Goal: Task Accomplishment & Management: Manage account settings

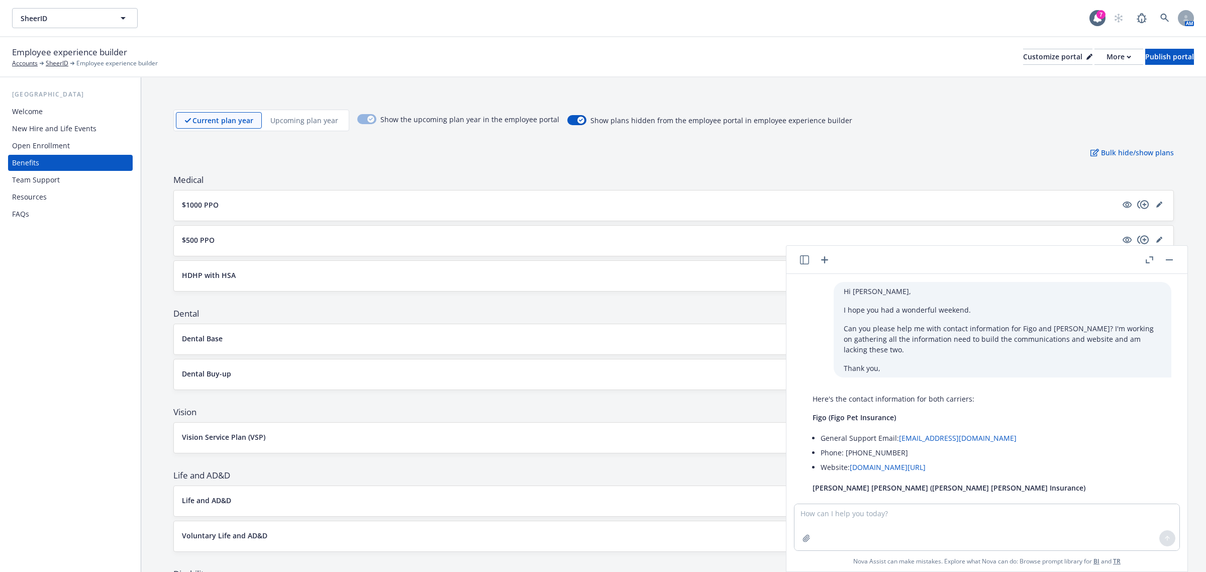
scroll to position [127, 0]
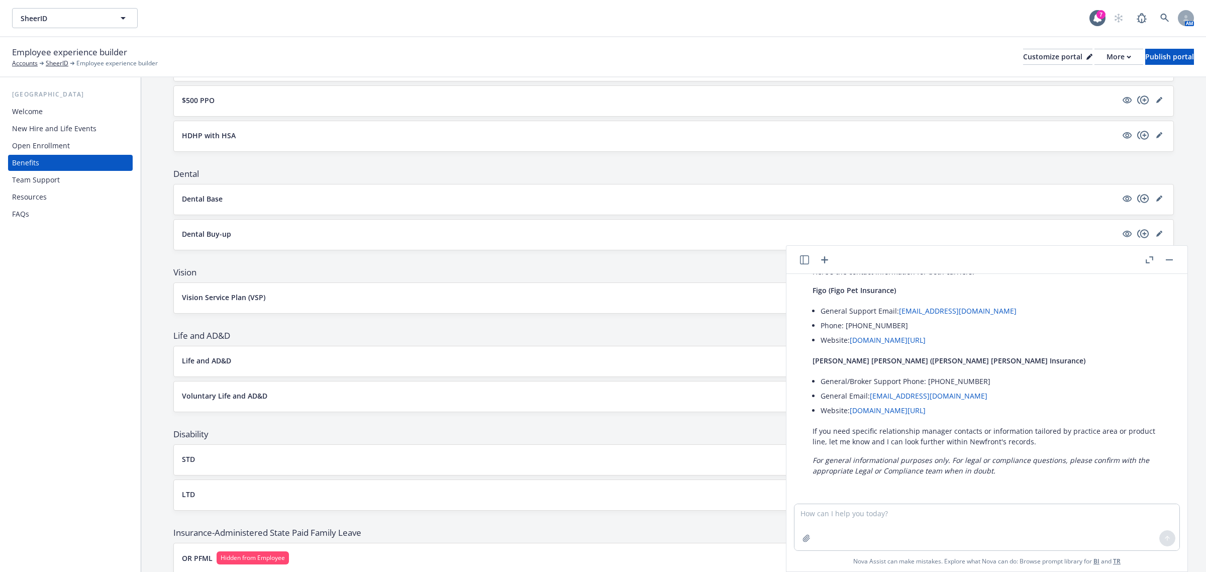
click at [1168, 260] on button "button" at bounding box center [1169, 260] width 12 height 12
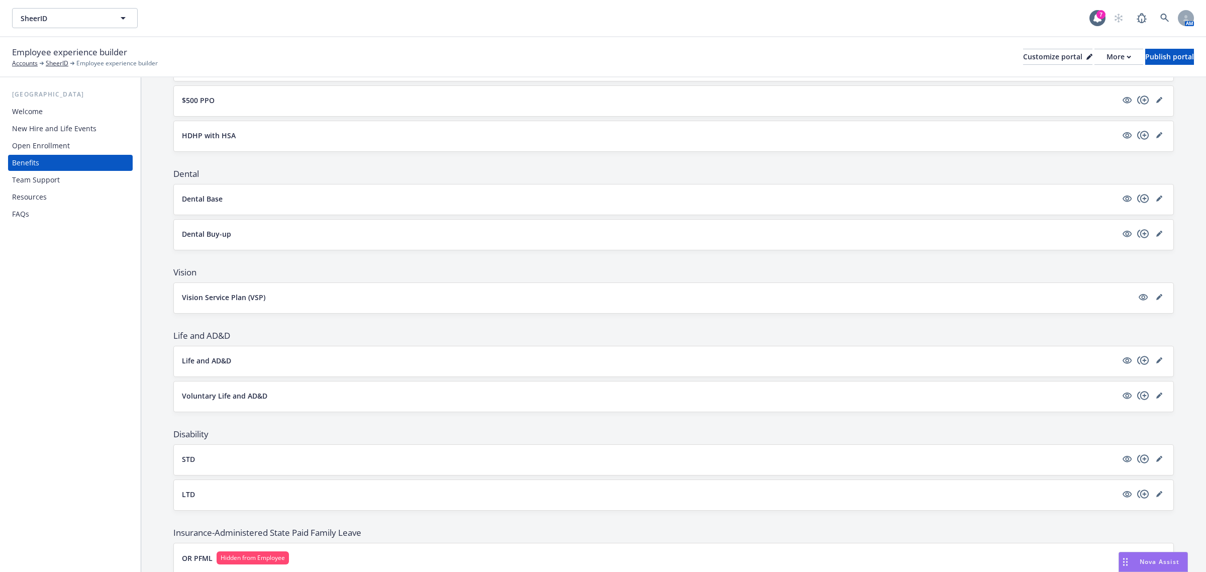
scroll to position [475, 0]
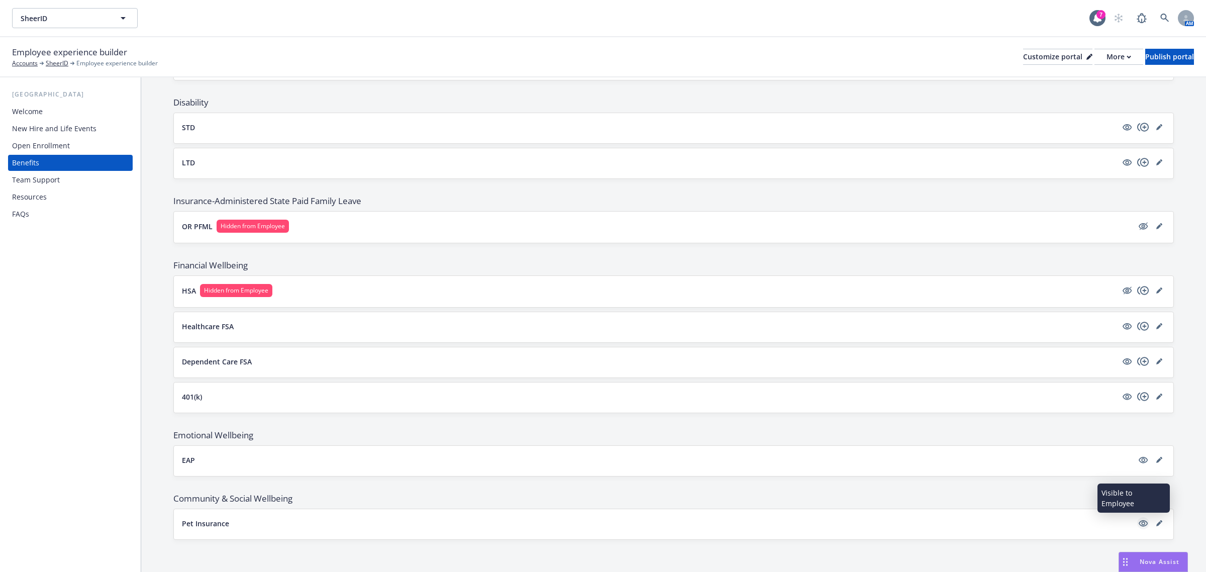
click at [1138, 521] on icon "visible" at bounding box center [1142, 523] width 9 height 7
click at [91, 24] on button "SheerID" at bounding box center [75, 18] width 126 height 20
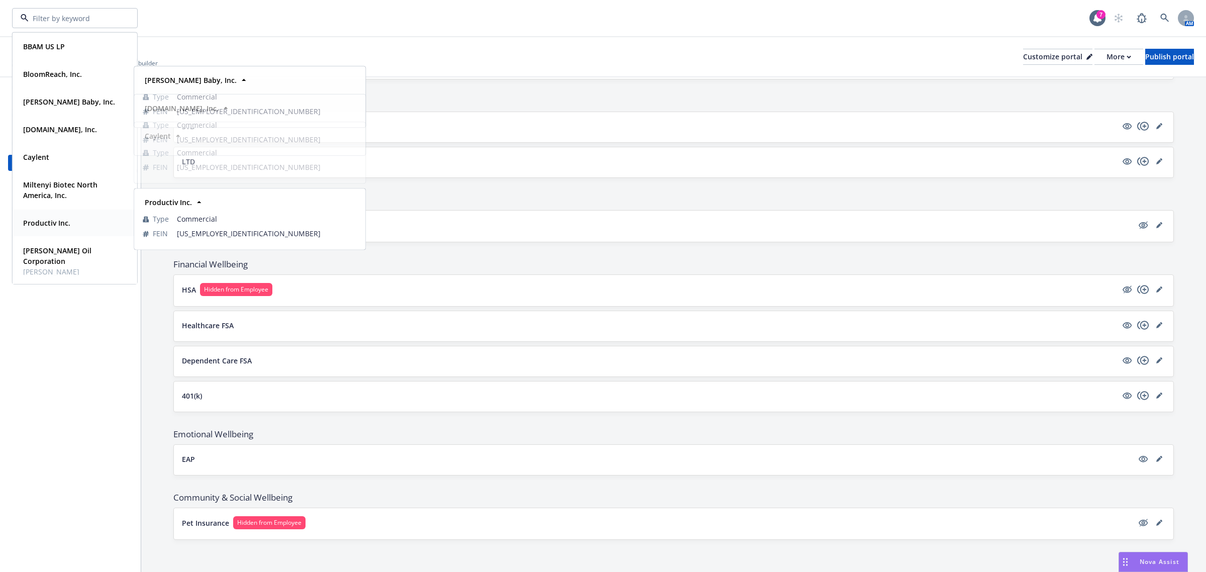
scroll to position [140, 0]
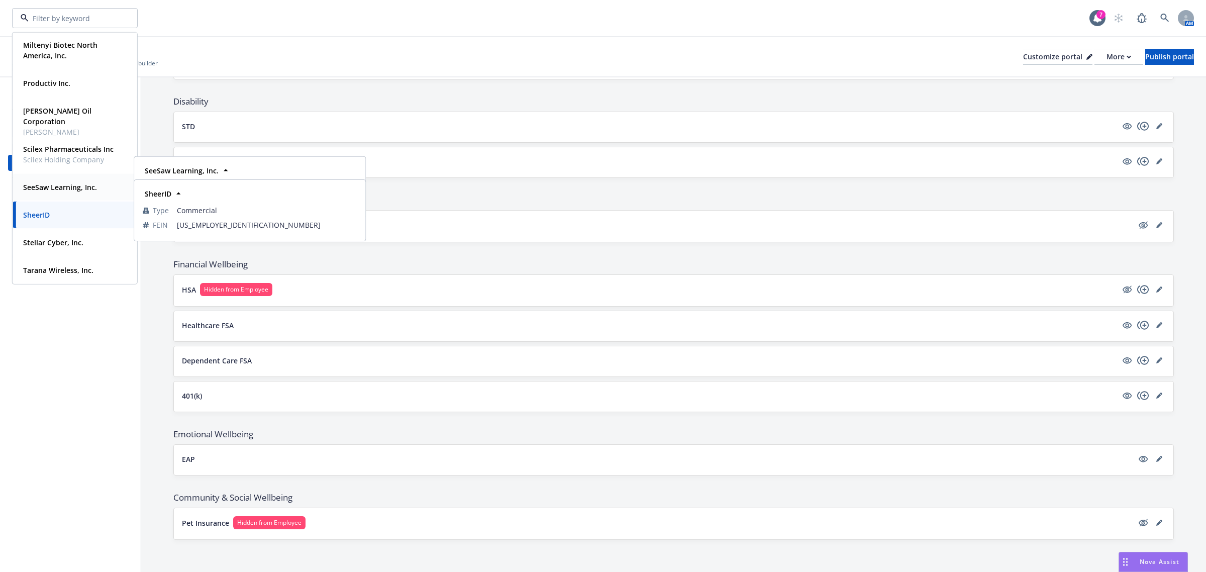
click at [55, 181] on div "SeeSaw Learning, Inc." at bounding box center [59, 187] width 80 height 15
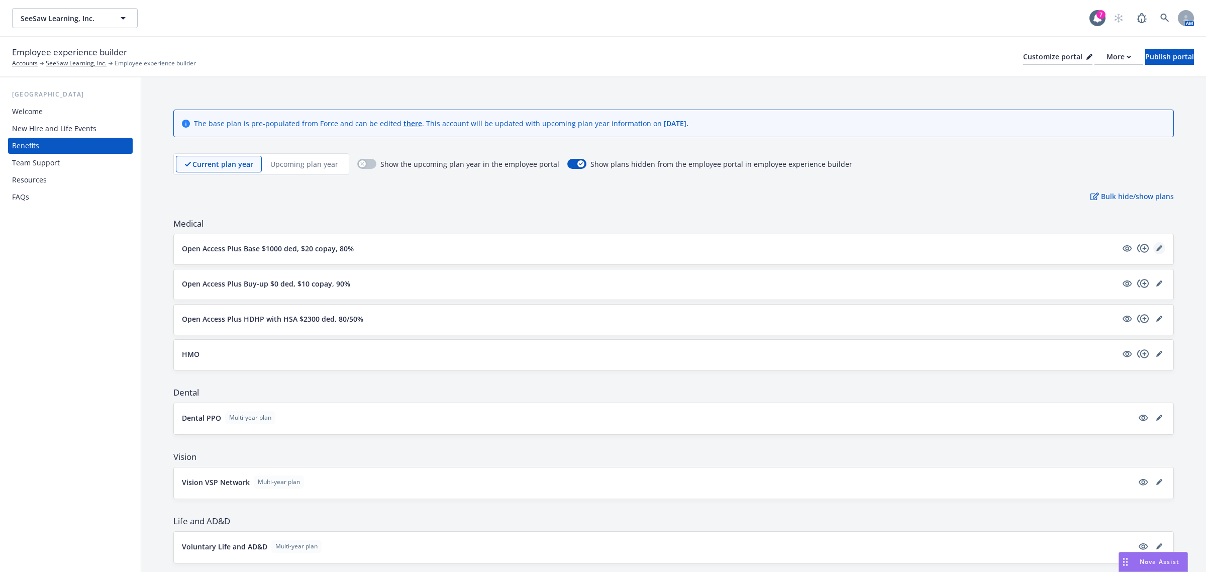
click at [1153, 245] on link "editPencil" at bounding box center [1159, 248] width 12 height 12
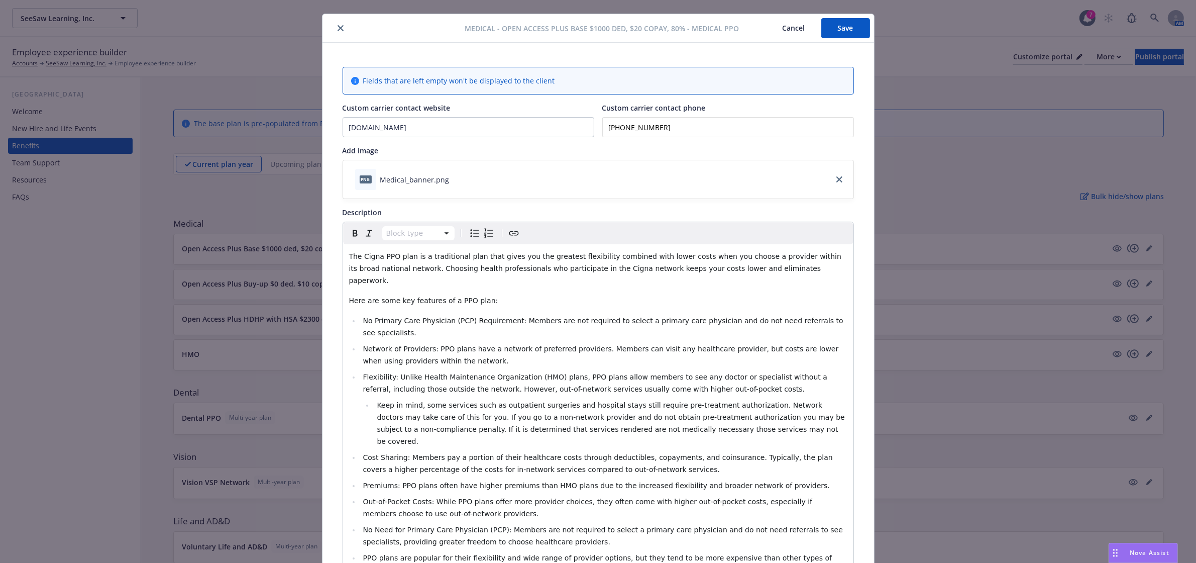
scroll to position [521, 0]
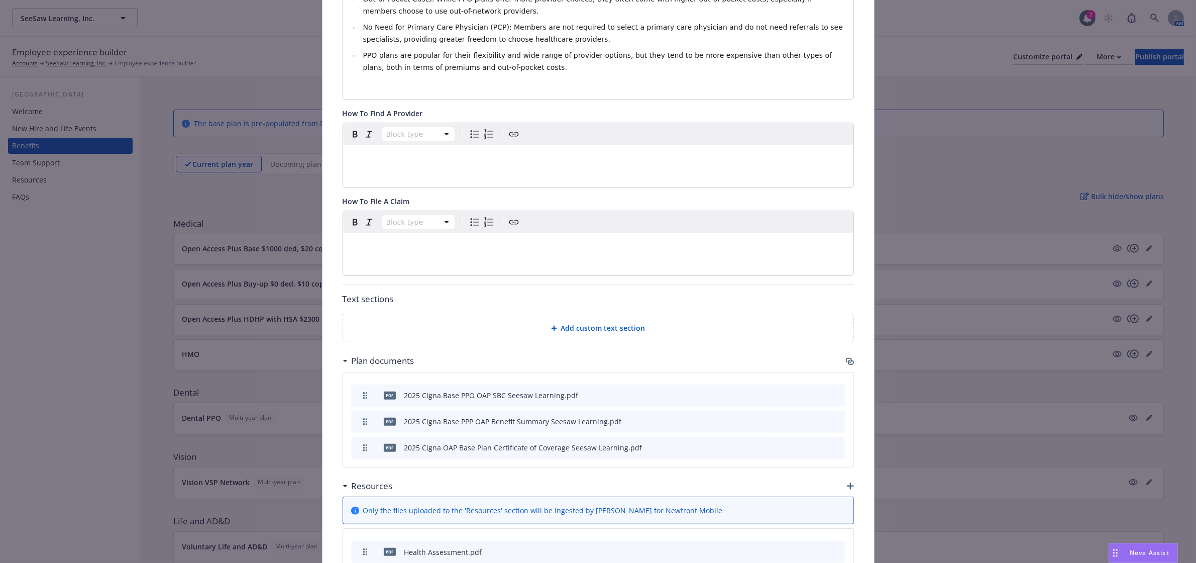
click at [802, 416] on icon "download file" at bounding box center [803, 420] width 8 height 8
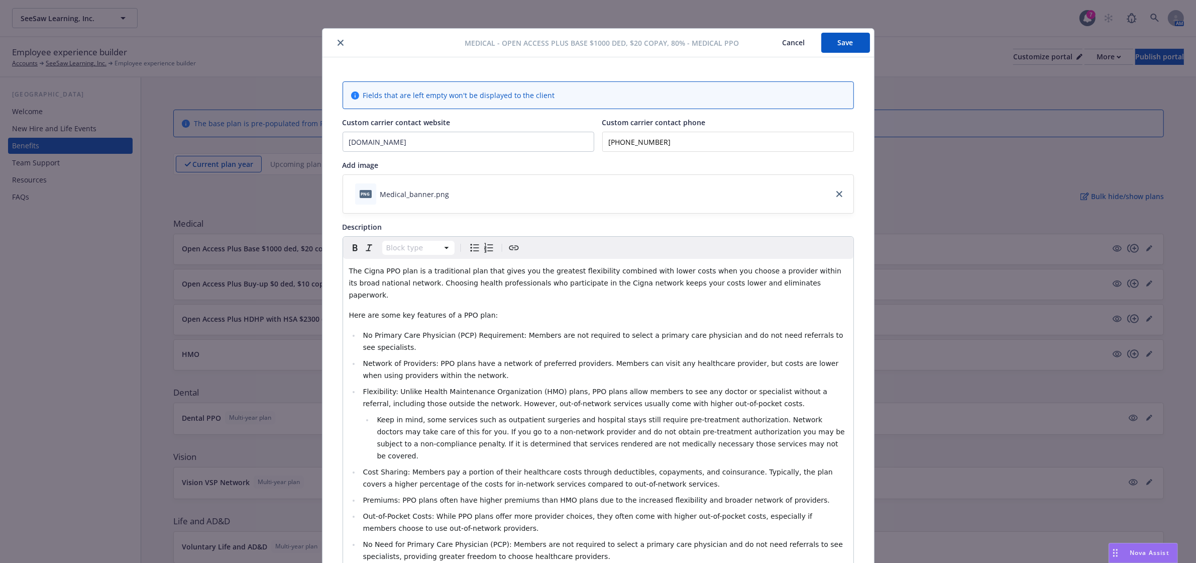
scroll to position [0, 0]
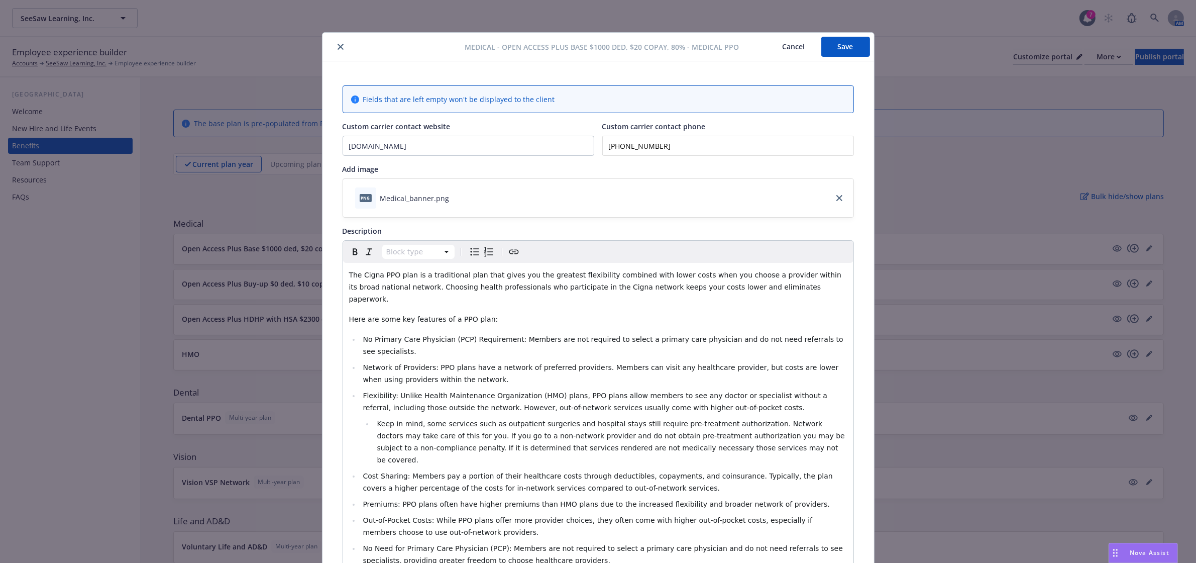
click at [338, 46] on icon "close" at bounding box center [341, 47] width 6 height 6
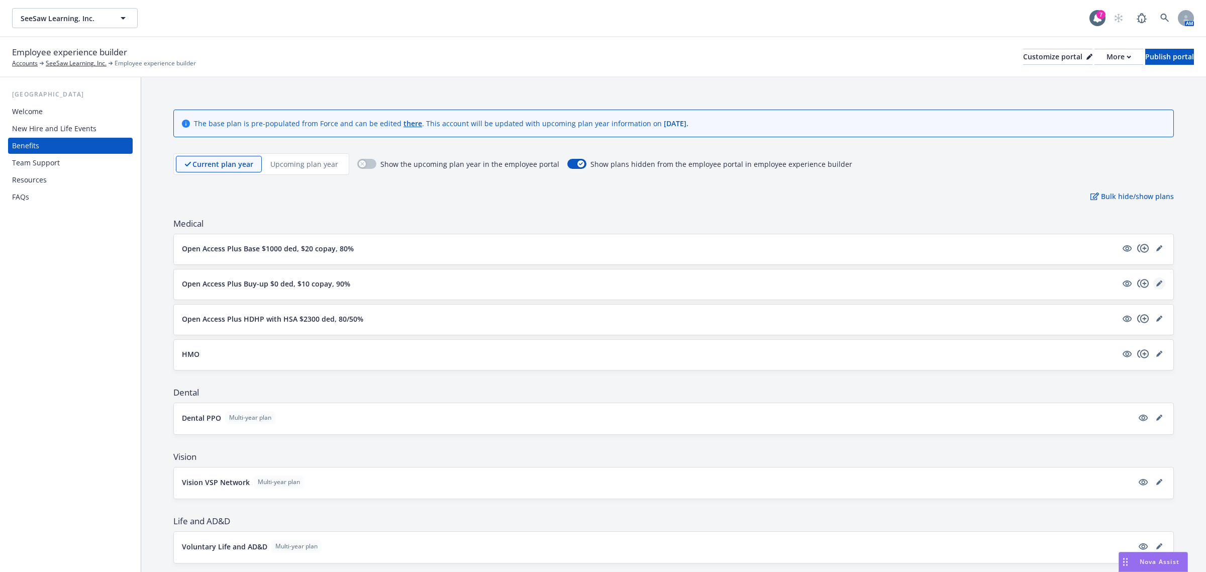
click at [1156, 283] on icon "editPencil" at bounding box center [1159, 283] width 6 height 6
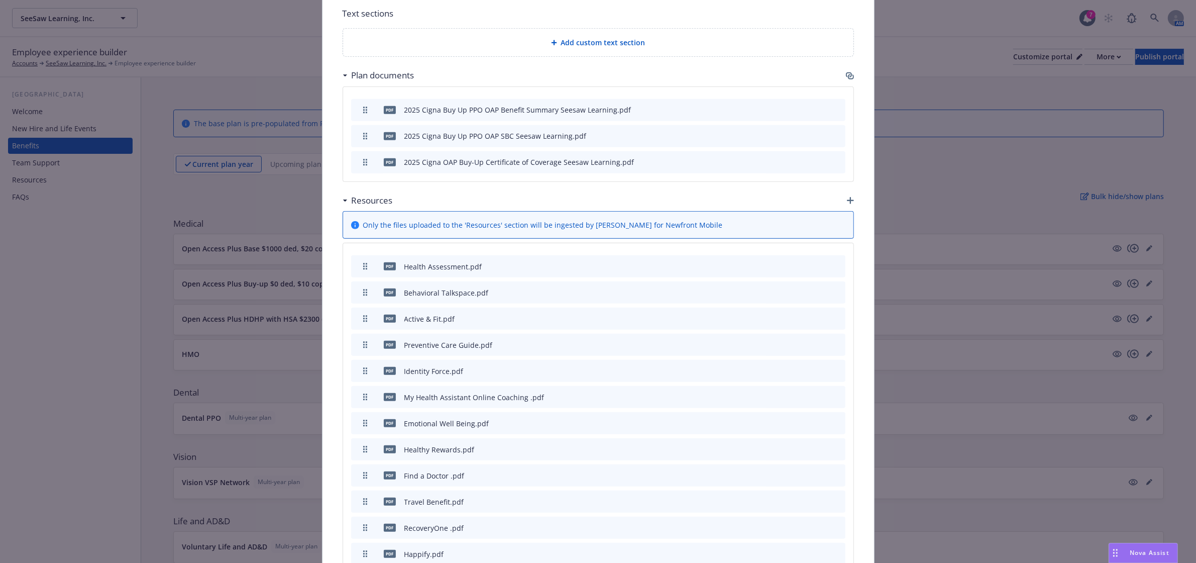
scroll to position [699, 0]
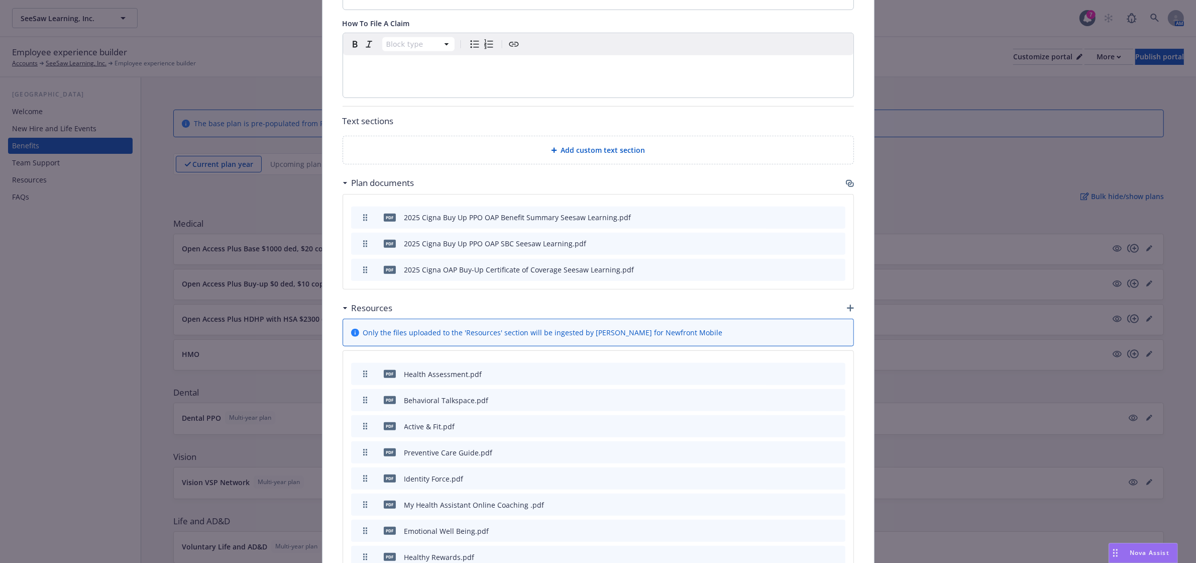
click at [801, 212] on icon "download file" at bounding box center [803, 216] width 8 height 8
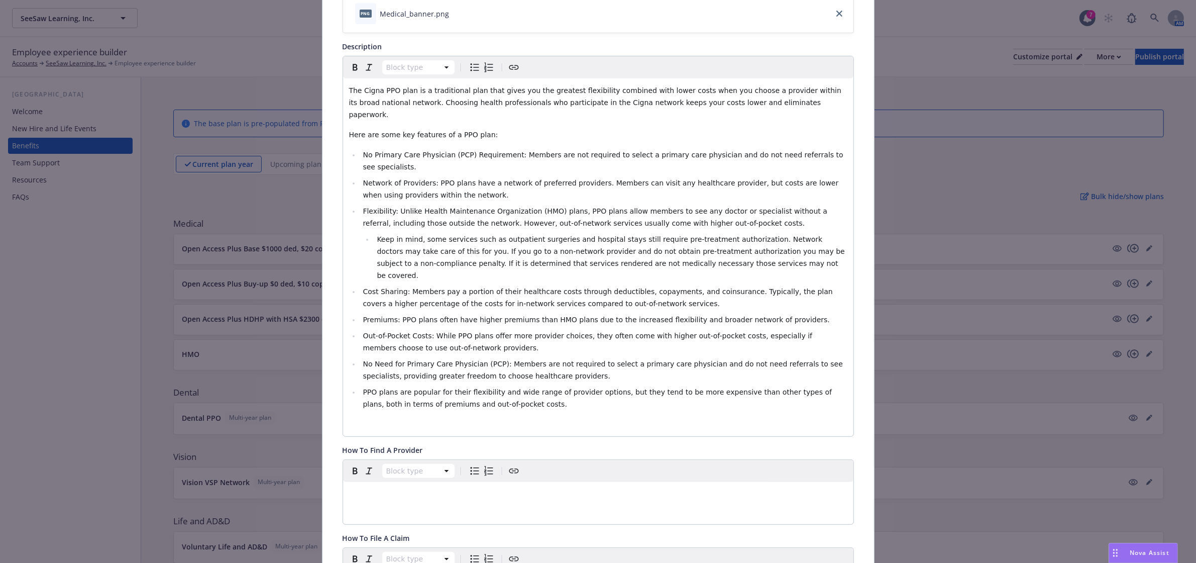
scroll to position [0, 0]
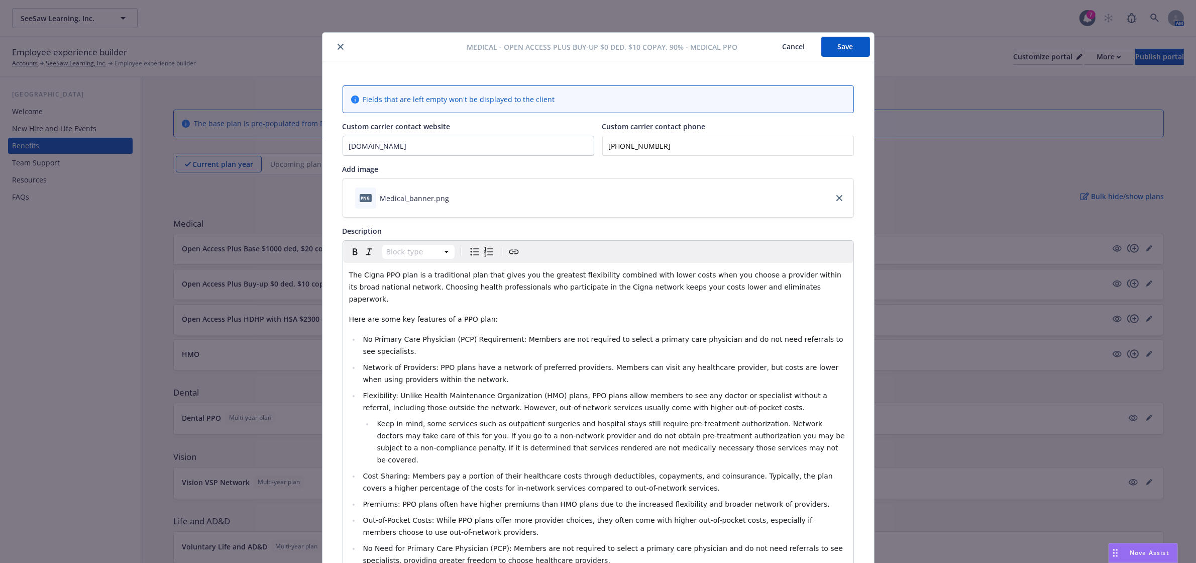
click at [338, 46] on icon "close" at bounding box center [341, 47] width 6 height 6
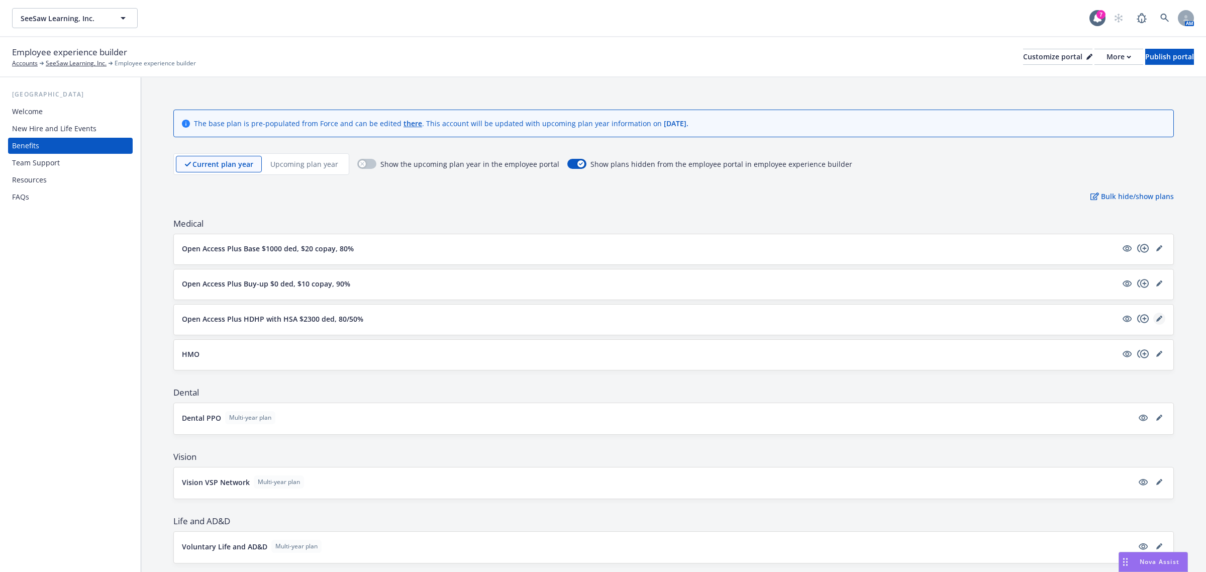
click at [1153, 314] on link "editPencil" at bounding box center [1159, 318] width 12 height 12
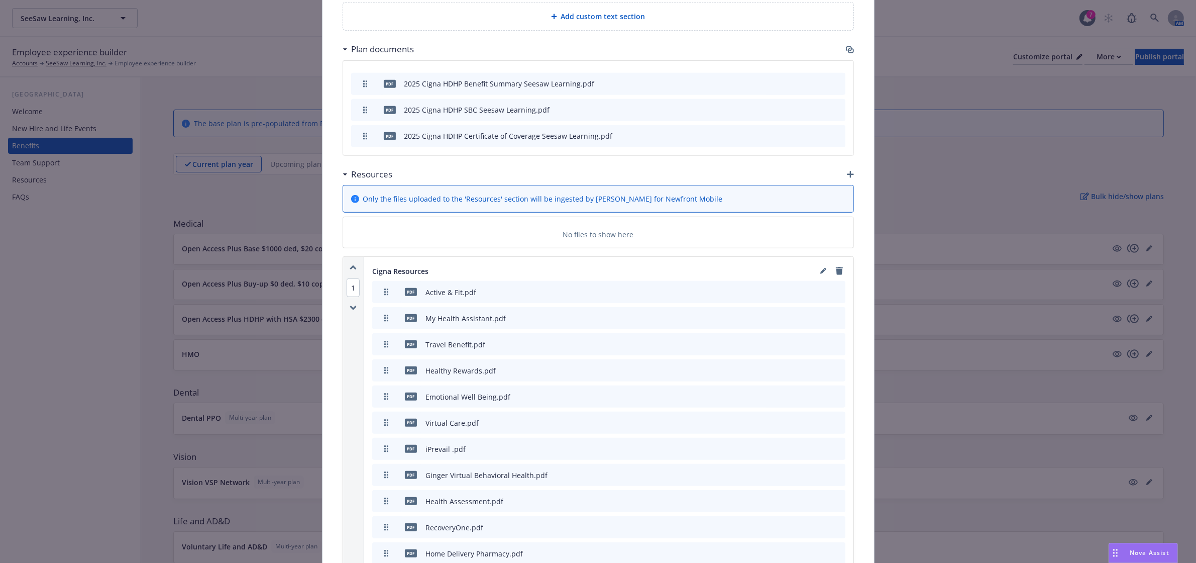
scroll to position [724, 0]
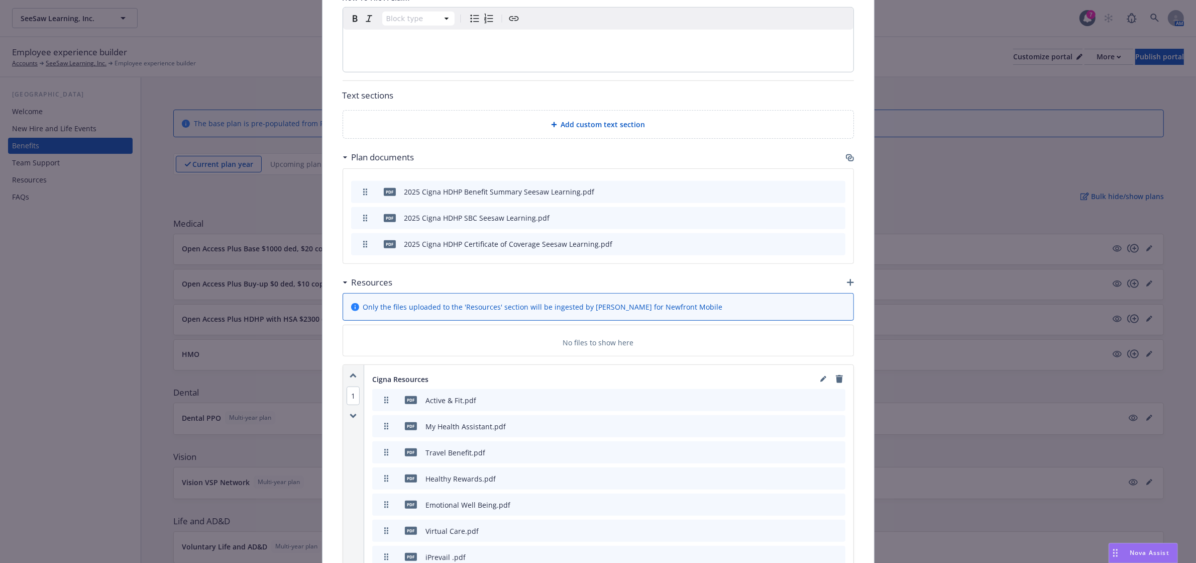
click at [799, 187] on icon "download file" at bounding box center [803, 191] width 8 height 8
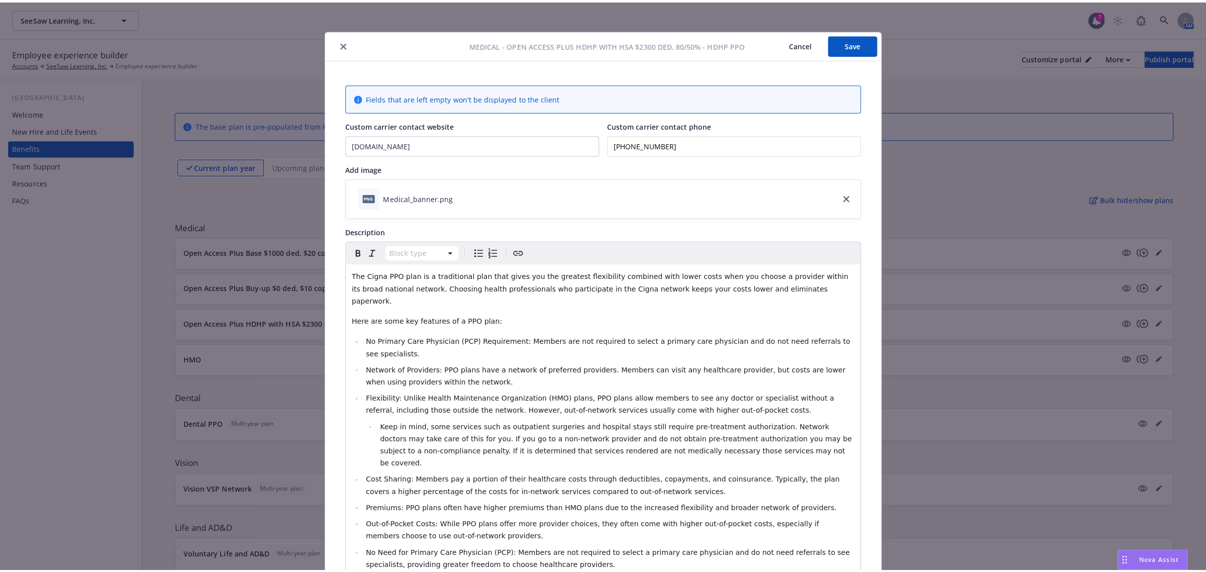
scroll to position [0, 0]
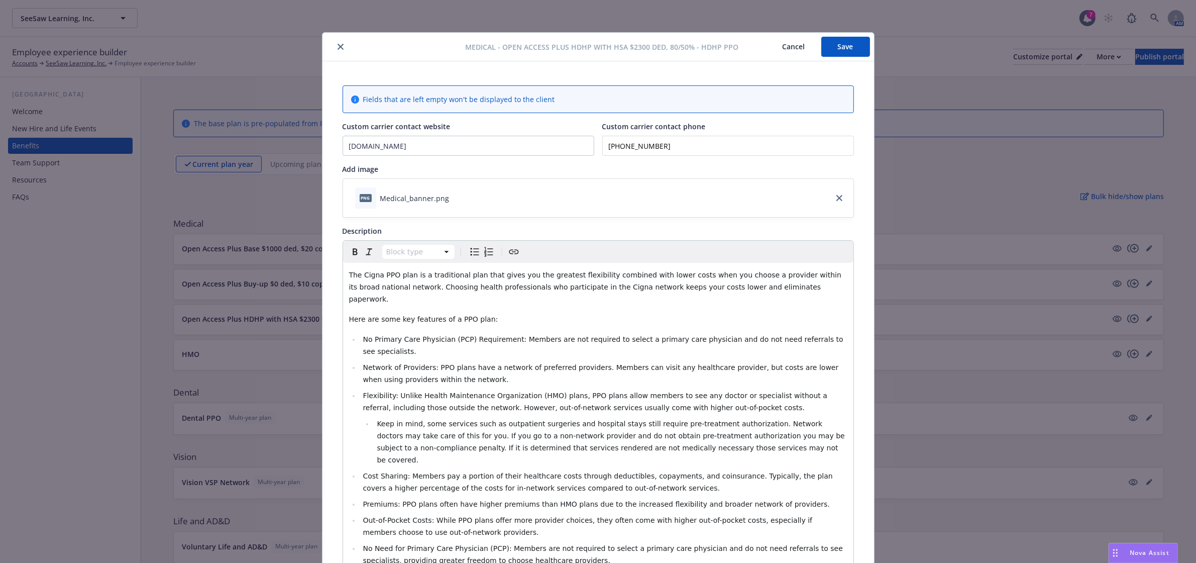
click at [835, 42] on button "Save" at bounding box center [845, 47] width 49 height 20
click at [335, 41] on button "close" at bounding box center [341, 47] width 12 height 12
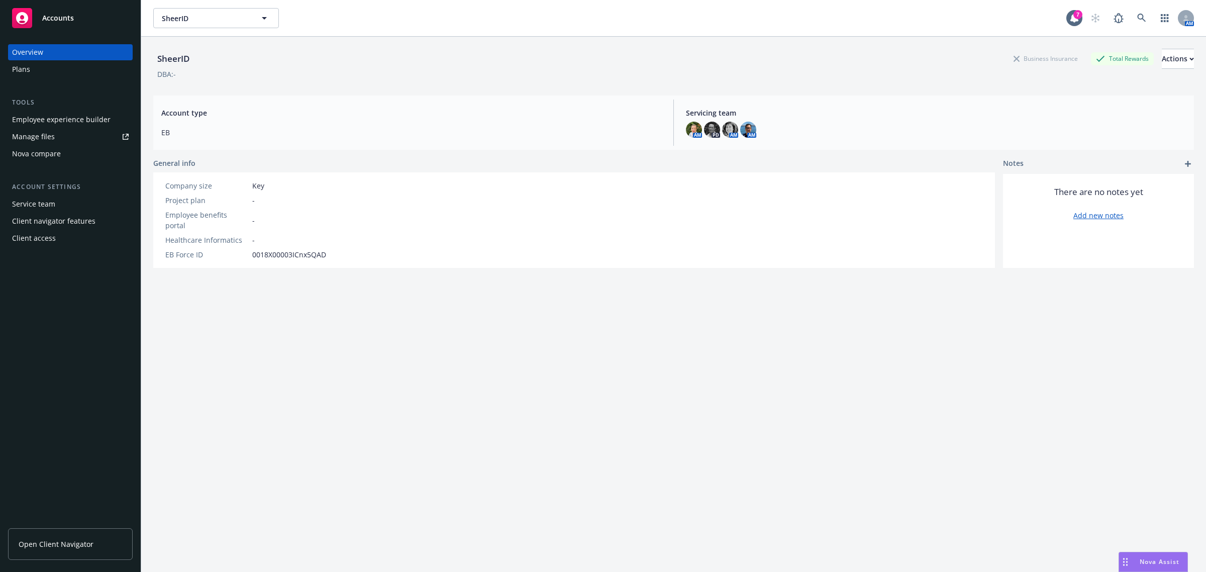
click at [51, 74] on div "Plans" at bounding box center [70, 69] width 117 height 16
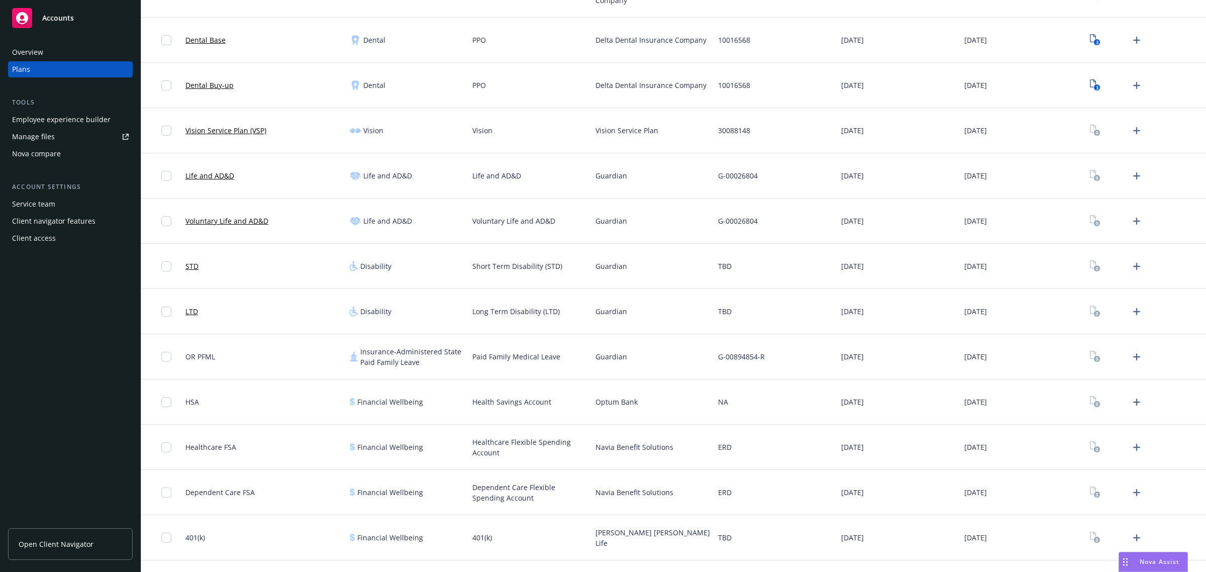
scroll to position [295, 0]
